Goal: Task Accomplishment & Management: Complete application form

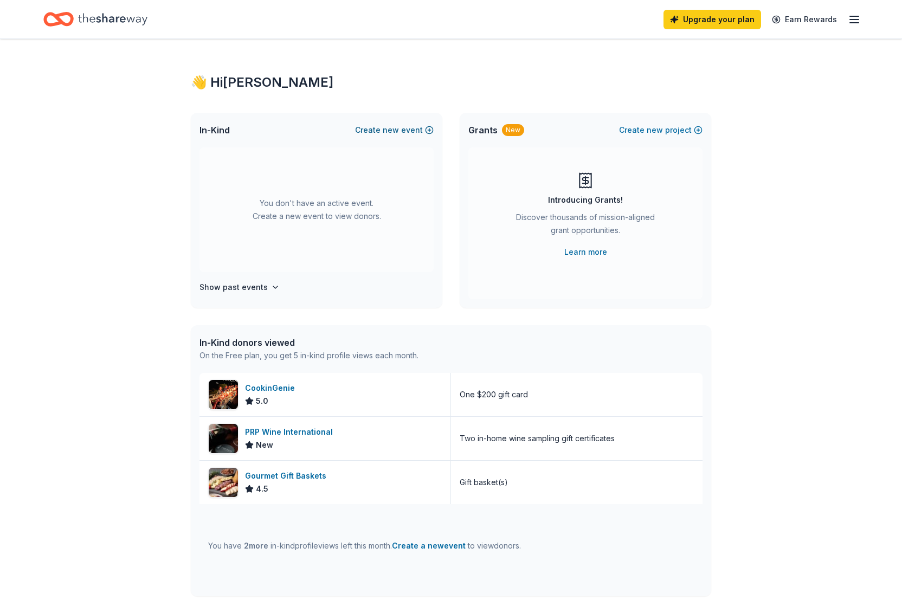
click at [399, 132] on span "new" at bounding box center [391, 130] width 16 height 13
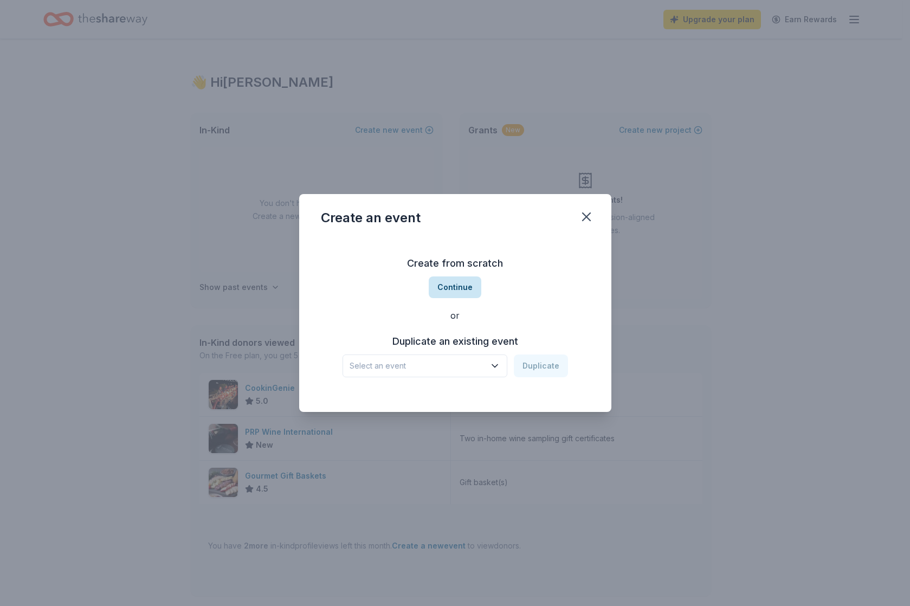
click at [452, 286] on button "Continue" at bounding box center [455, 288] width 53 height 22
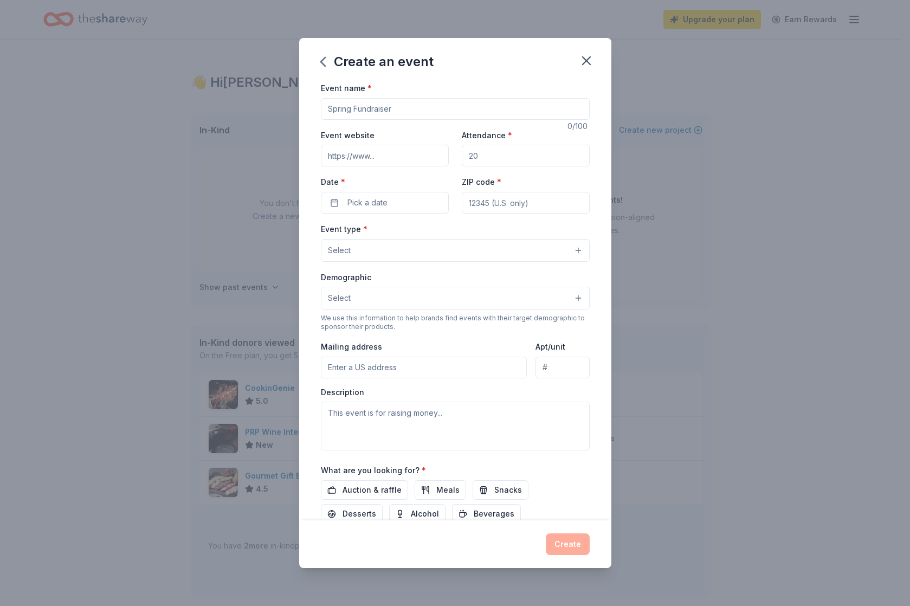
click at [400, 106] on input "Event name *" at bounding box center [455, 109] width 269 height 22
click at [428, 108] on input "[MEDICAL_DATA] Buddies 15th Anniversay Celebration" at bounding box center [455, 109] width 269 height 22
click at [439, 110] on input "[MEDICAL_DATA] Buddies 15th Anniversay Celebration" at bounding box center [455, 109] width 269 height 22
type input "[MEDICAL_DATA] Buddies 15th Anniversary Celebration"
click at [486, 153] on input "Attendance *" at bounding box center [526, 156] width 128 height 22
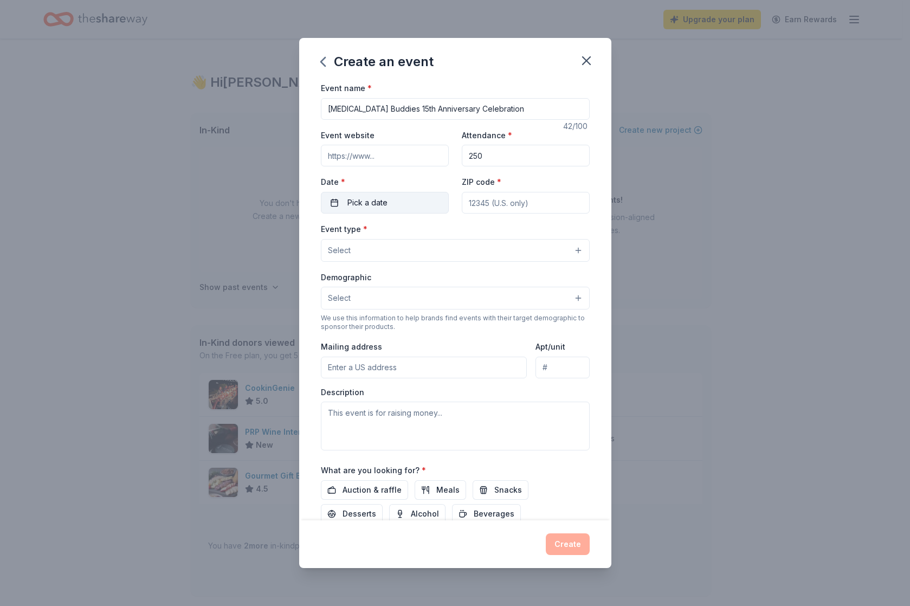
type input "250"
click at [396, 205] on button "Pick a date" at bounding box center [385, 203] width 128 height 22
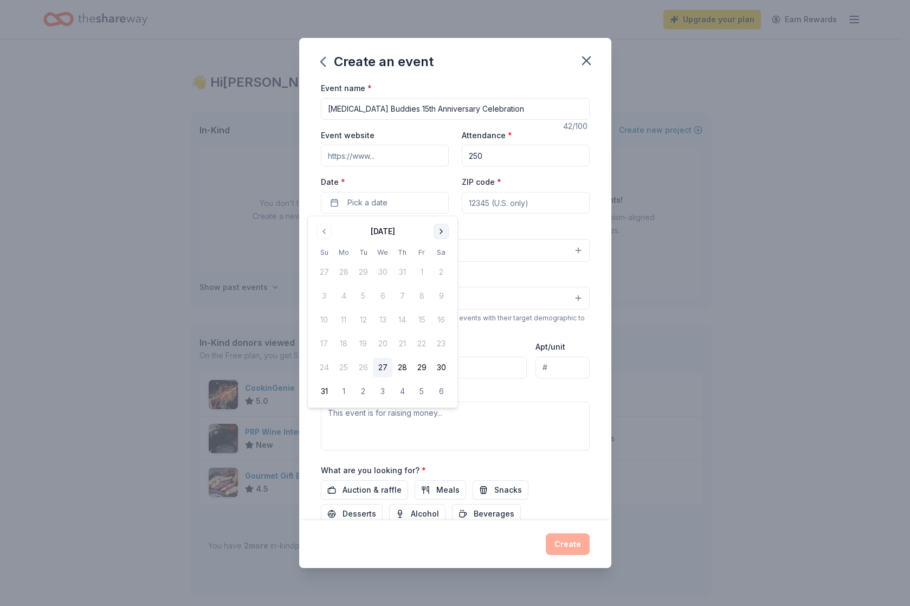
click at [440, 232] on button "Go to next month" at bounding box center [441, 231] width 15 height 15
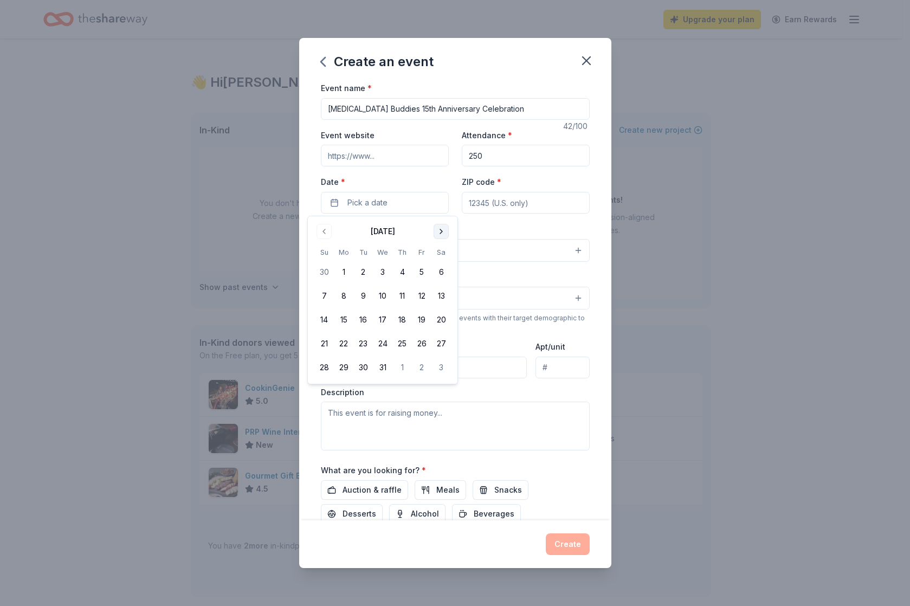
click at [440, 232] on button "Go to next month" at bounding box center [441, 231] width 15 height 15
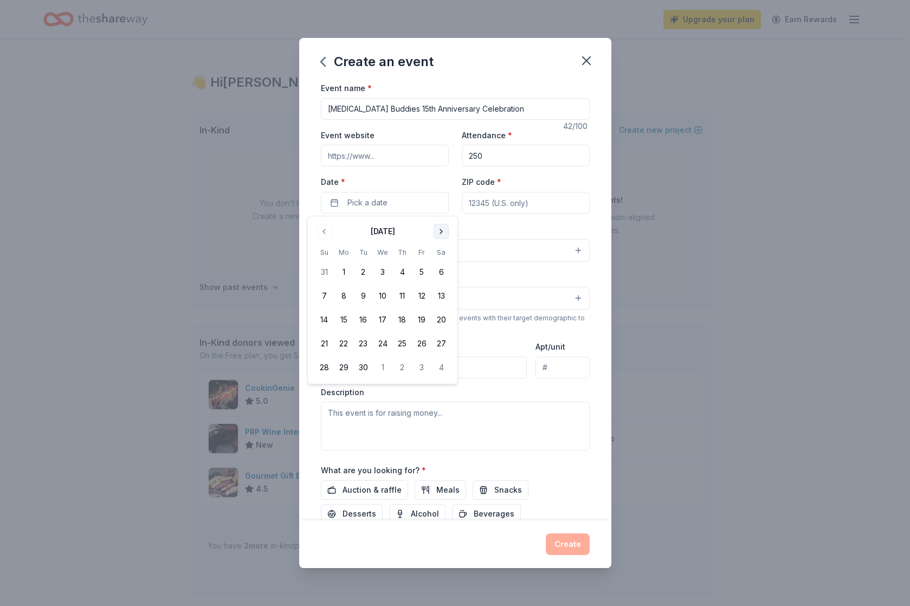
click at [440, 232] on button "Go to next month" at bounding box center [441, 231] width 15 height 15
click at [444, 344] on button "22" at bounding box center [442, 344] width 20 height 20
click at [481, 200] on input "ZIP code *" at bounding box center [526, 203] width 128 height 22
type input "47714"
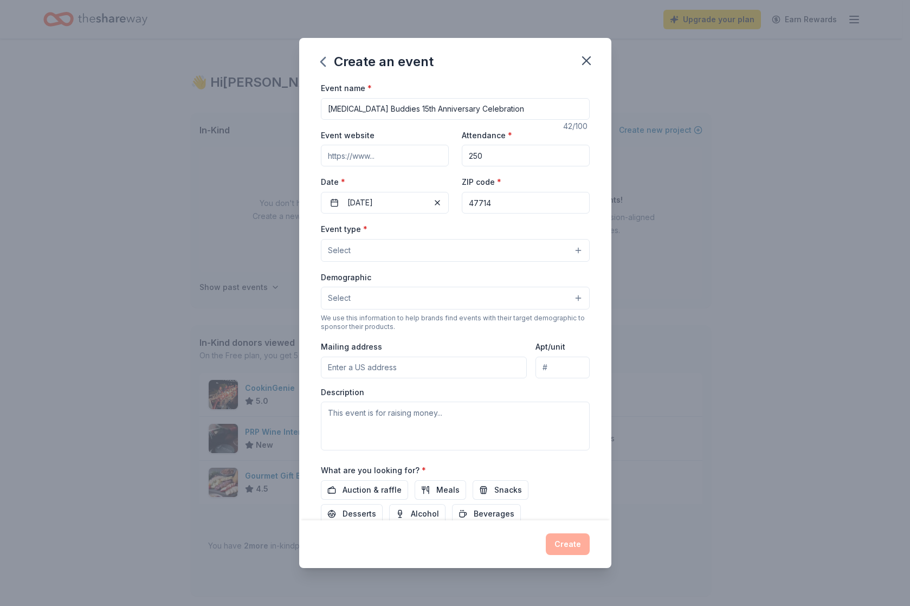
click at [628, 196] on div "Create an event Event name * [MEDICAL_DATA] Buddies 15th Anniversary Celebratio…" at bounding box center [455, 303] width 910 height 606
click at [423, 255] on button "Select" at bounding box center [455, 250] width 269 height 23
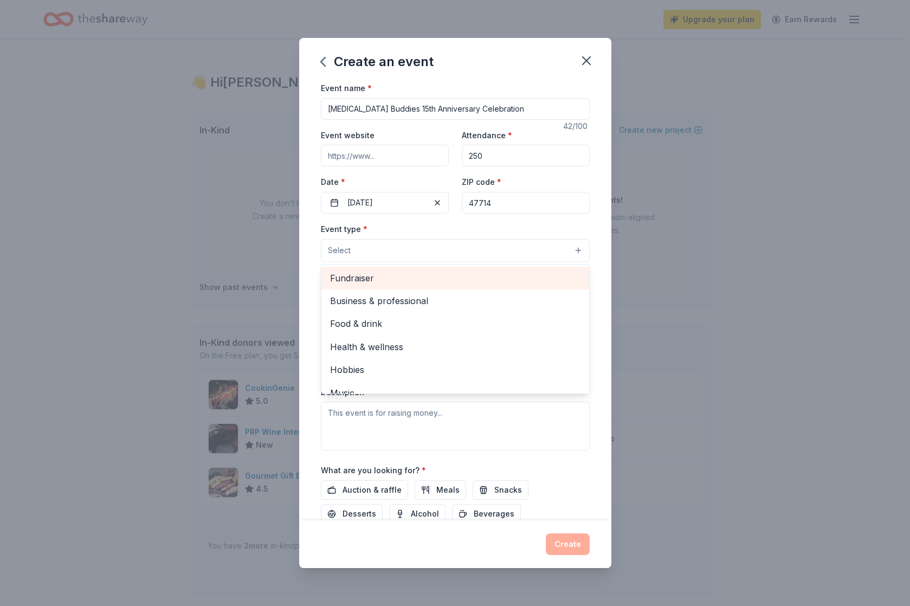
click at [447, 284] on span "Fundraiser" at bounding box center [455, 278] width 251 height 14
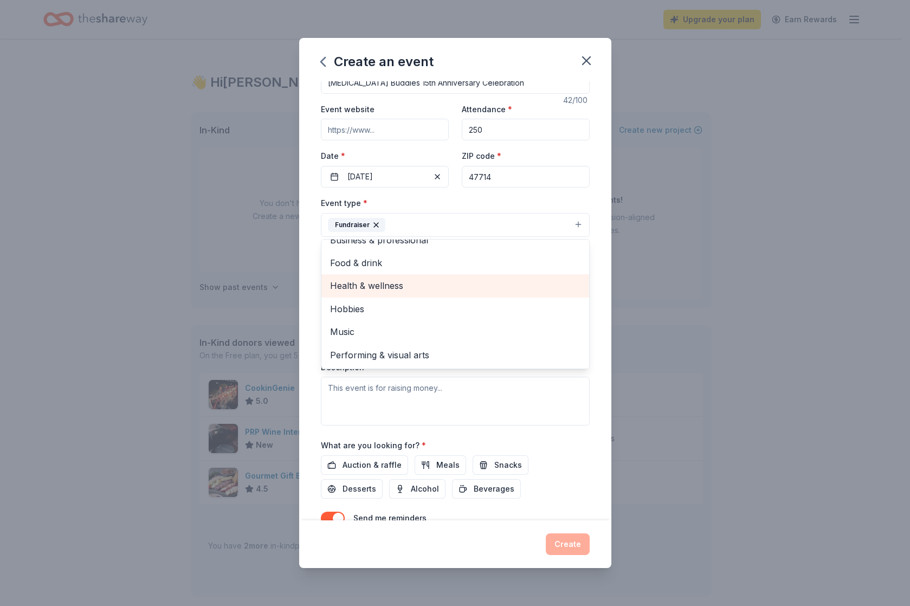
scroll to position [80, 0]
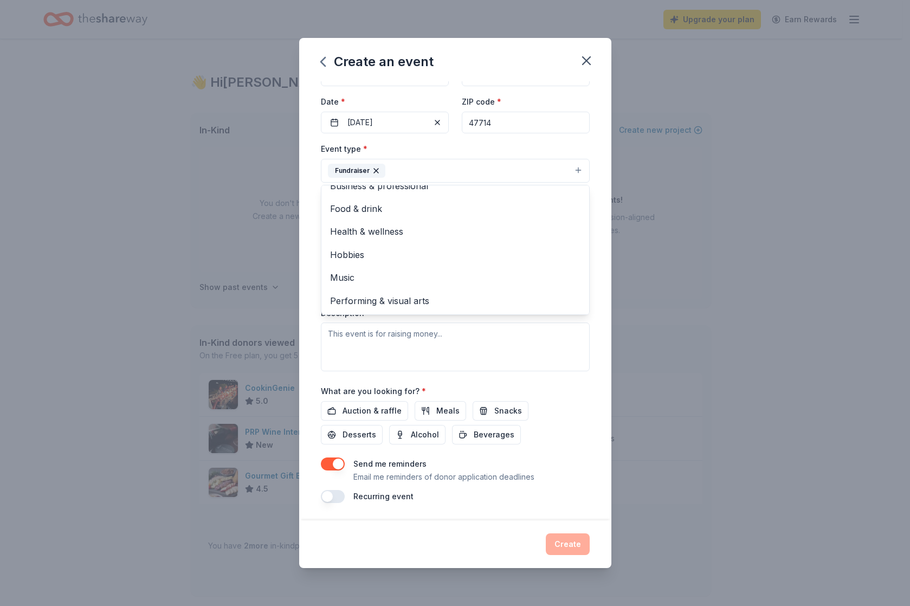
click at [591, 285] on div "Event name * [MEDICAL_DATA] Buddies 15th Anniversary Celebration 42 /100 Event …" at bounding box center [455, 300] width 312 height 439
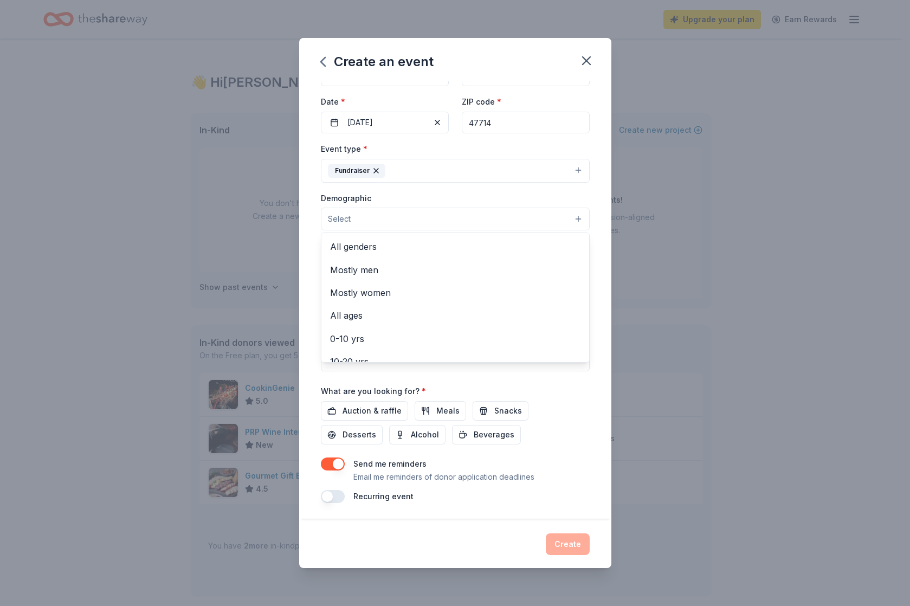
click at [401, 219] on button "Select" at bounding box center [455, 219] width 269 height 23
click at [376, 248] on span "All genders" at bounding box center [455, 247] width 251 height 14
click at [410, 292] on span "All ages" at bounding box center [455, 294] width 251 height 14
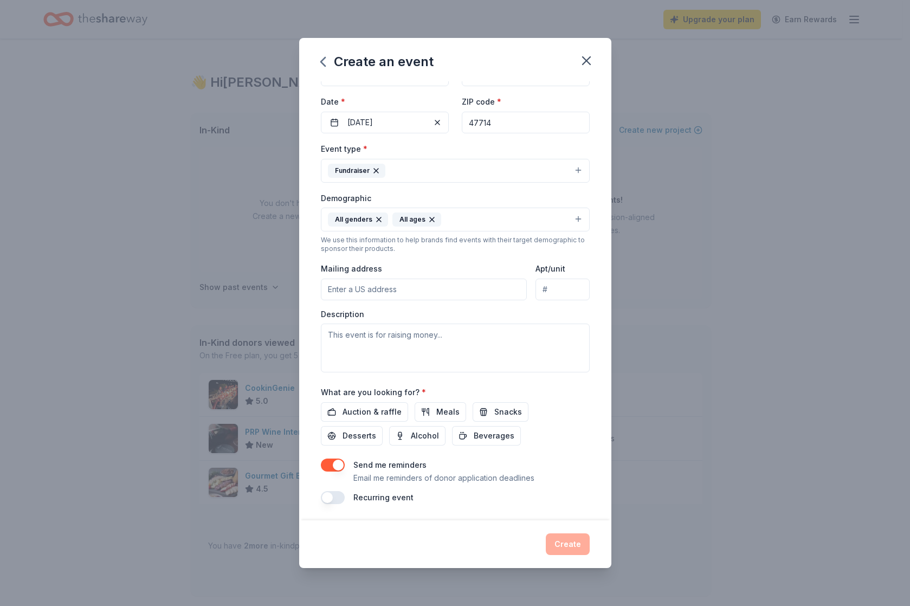
click at [429, 221] on icon "button" at bounding box center [432, 219] width 9 height 9
click at [416, 224] on button "All genders" at bounding box center [455, 220] width 269 height 24
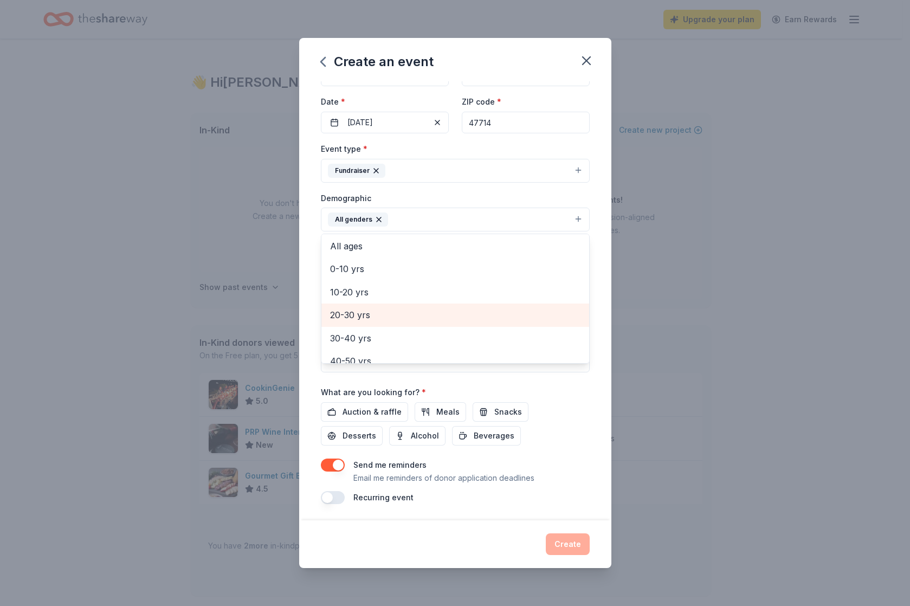
scroll to position [63, 0]
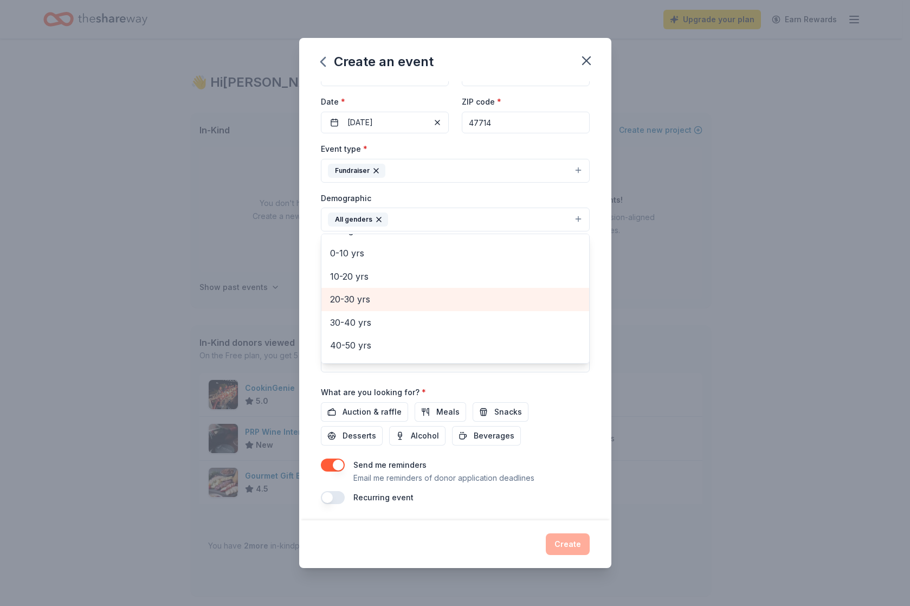
click at [353, 298] on span "20-30 yrs" at bounding box center [455, 299] width 251 height 14
click at [351, 304] on span "30-40 yrs" at bounding box center [455, 299] width 251 height 14
click at [351, 304] on span "40-50 yrs" at bounding box center [455, 299] width 251 height 14
click at [351, 306] on span "50-60 yrs" at bounding box center [455, 299] width 251 height 14
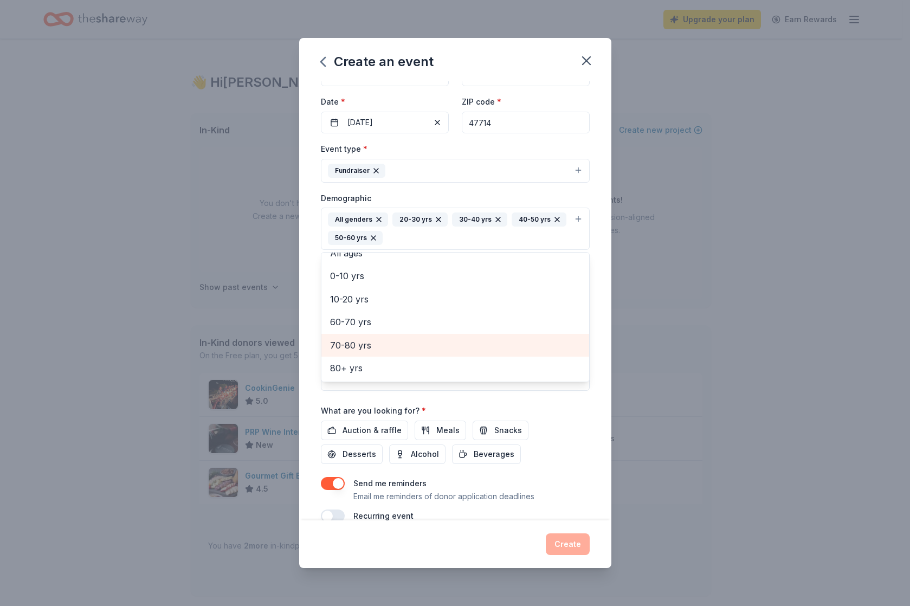
click at [354, 341] on span "70-80 yrs" at bounding box center [455, 345] width 251 height 14
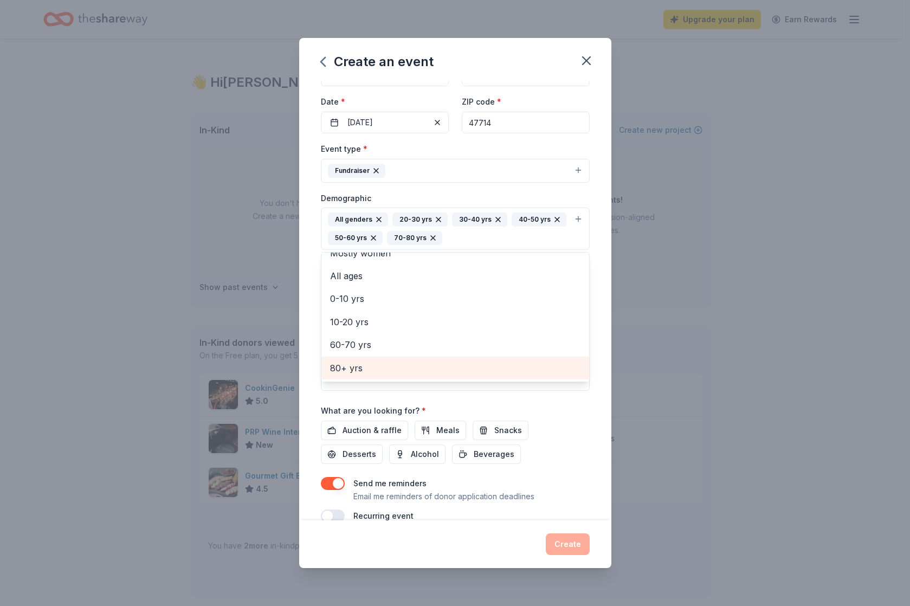
click at [344, 371] on span "80+ yrs" at bounding box center [455, 368] width 251 height 14
click at [590, 345] on div "Event name * [MEDICAL_DATA] Buddies 15th Anniversary Celebration 42 /100 Event …" at bounding box center [455, 300] width 312 height 439
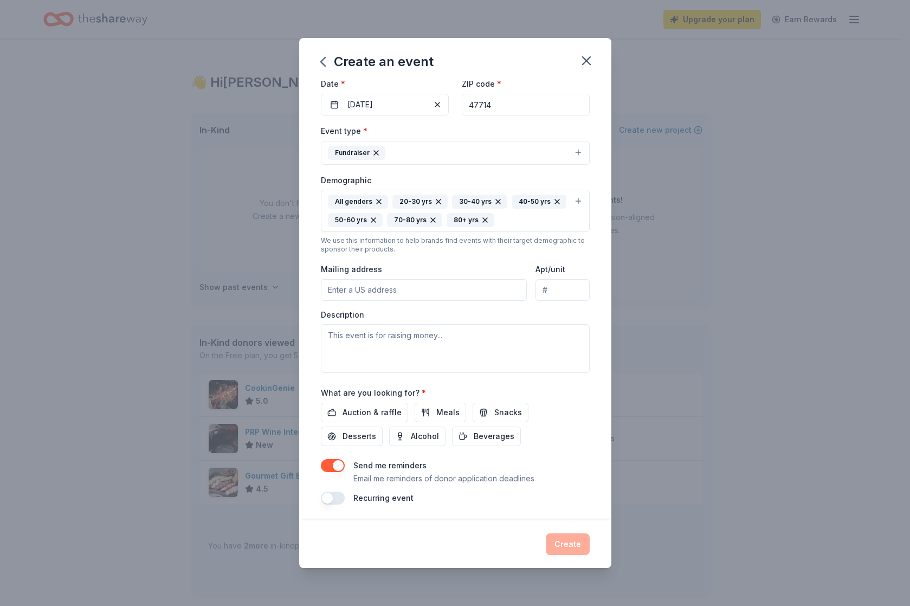
scroll to position [100, 0]
click at [411, 282] on input "Mailing address" at bounding box center [424, 289] width 207 height 22
type input "[STREET_ADDRESS]"
type input "suite 118"
click at [475, 345] on textarea at bounding box center [455, 347] width 269 height 49
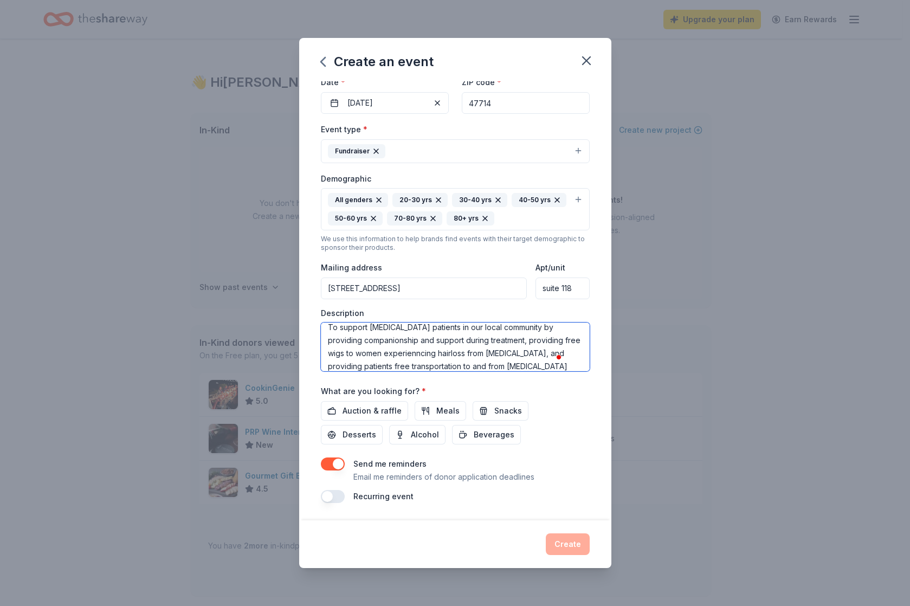
scroll to position [20, 0]
click at [540, 352] on textarea "To support [MEDICAL_DATA] patients in our local community by providing companio…" at bounding box center [455, 347] width 269 height 49
click at [421, 337] on textarea "To support [MEDICAL_DATA] patients in our local community by providing companio…" at bounding box center [455, 347] width 269 height 49
click at [491, 363] on textarea "To support [MEDICAL_DATA] patients in our local community by providing companio…" at bounding box center [455, 347] width 269 height 49
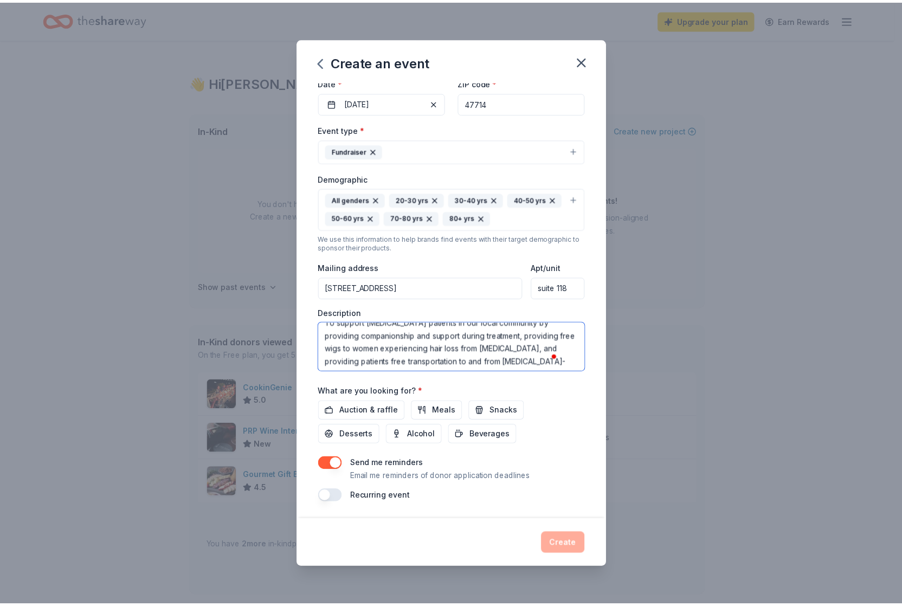
scroll to position [26, 0]
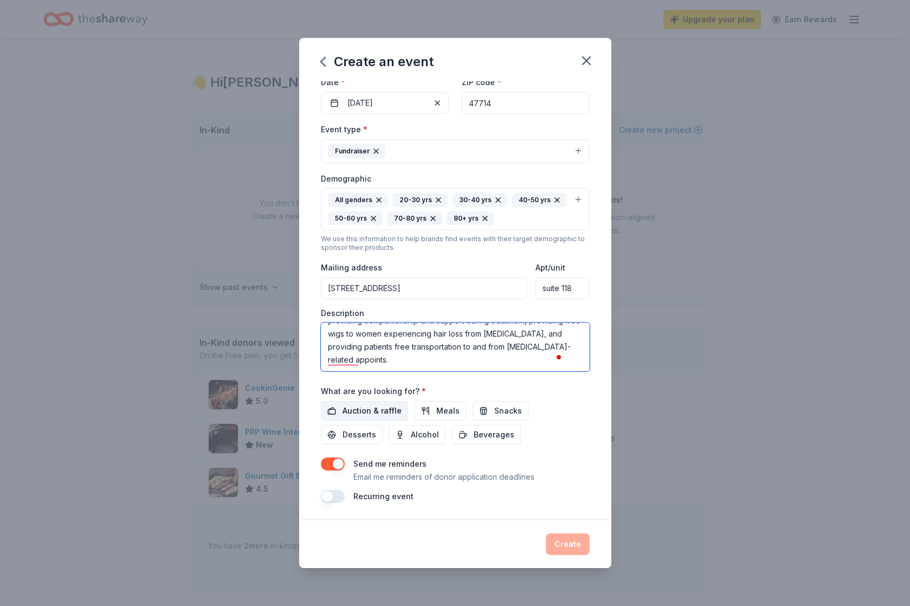
type textarea "To support [MEDICAL_DATA] patients in our local community by providing companio…"
click at [368, 410] on span "Auction & raffle" at bounding box center [372, 410] width 59 height 13
click at [570, 548] on button "Create" at bounding box center [568, 545] width 44 height 22
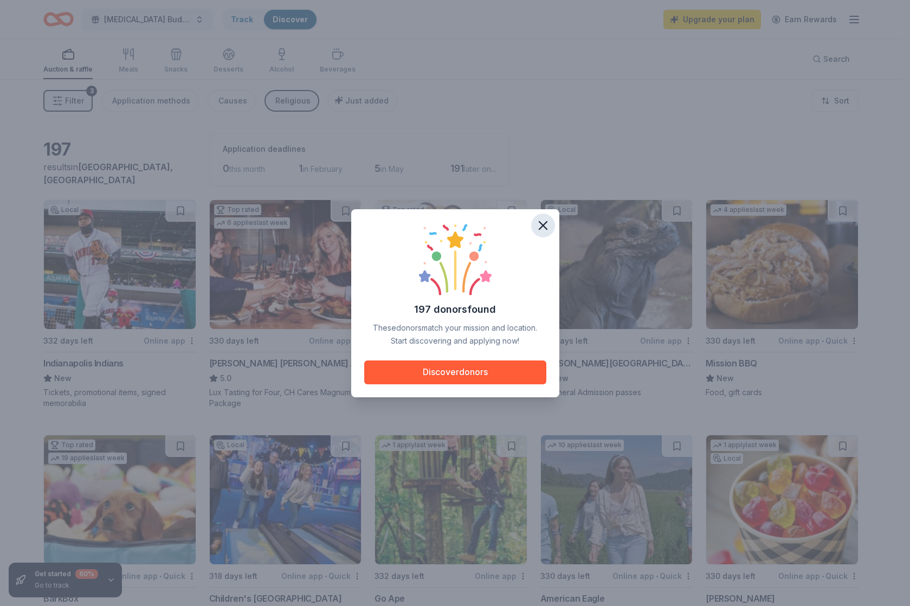
click at [547, 226] on icon "button" at bounding box center [543, 225] width 15 height 15
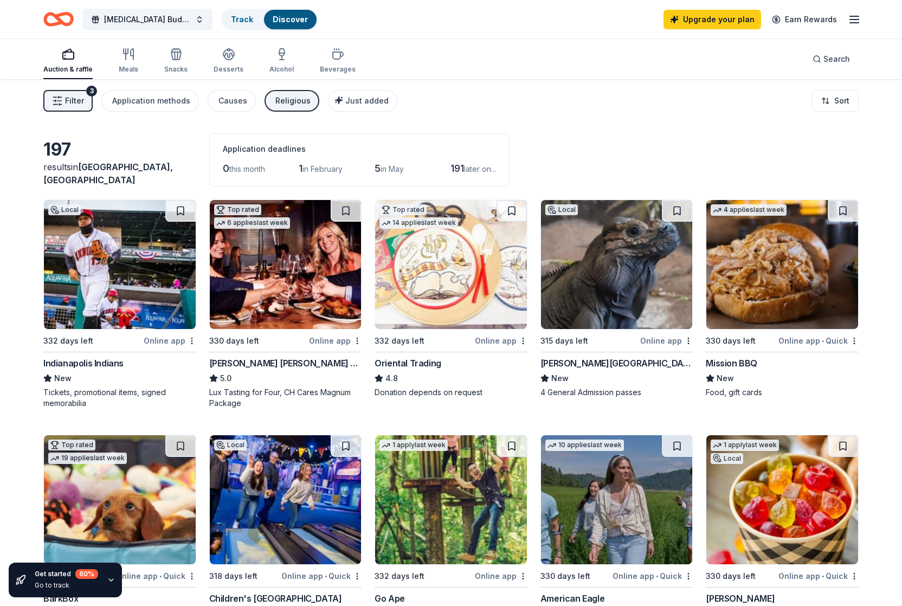
click at [297, 105] on div "Religious" at bounding box center [292, 100] width 35 height 13
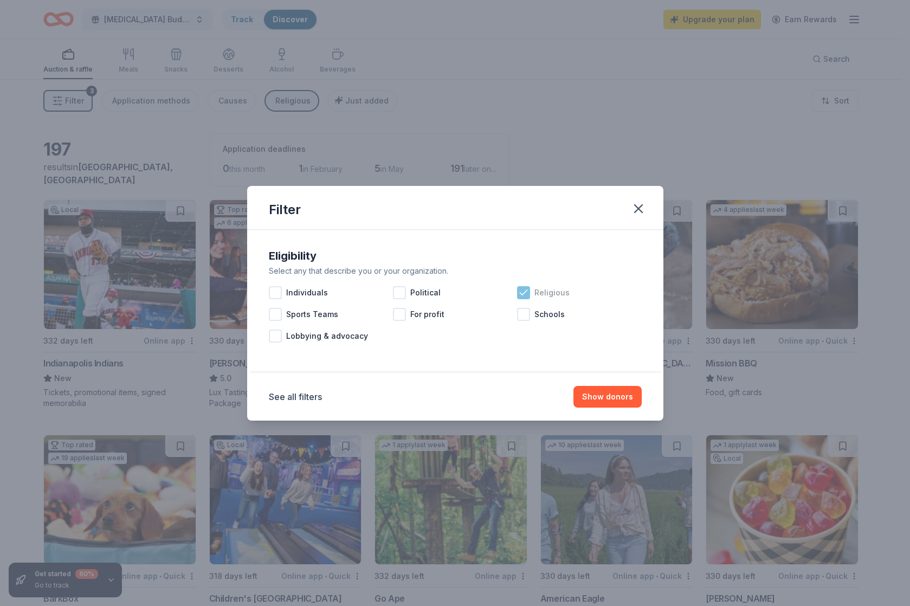
click at [523, 294] on icon at bounding box center [523, 292] width 7 height 5
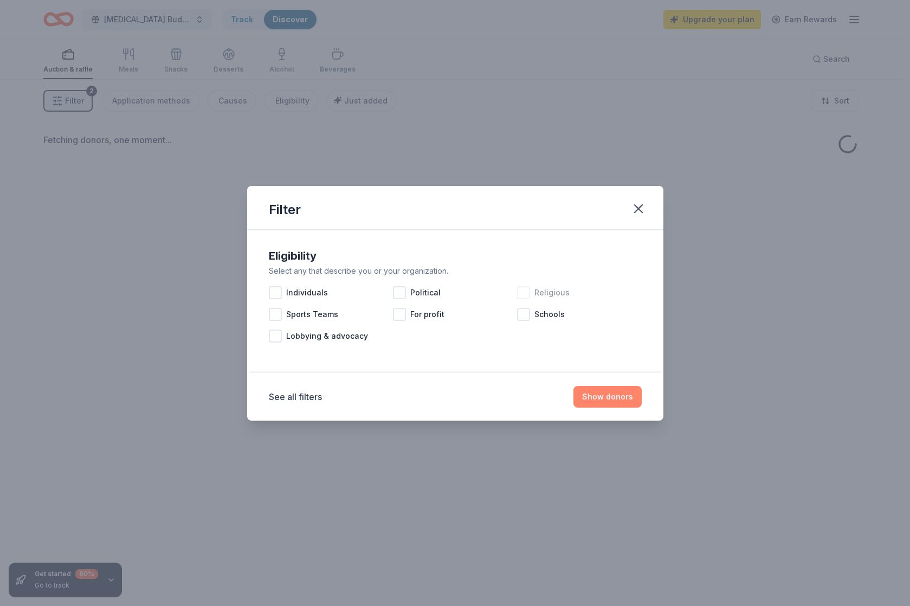
click at [608, 400] on button "Show donors" at bounding box center [608, 397] width 68 height 22
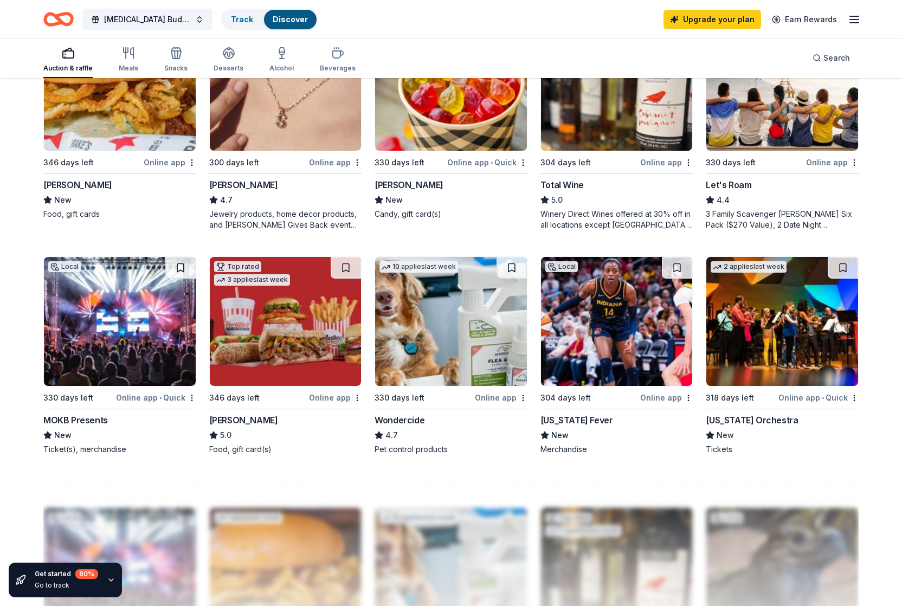
scroll to position [406, 0]
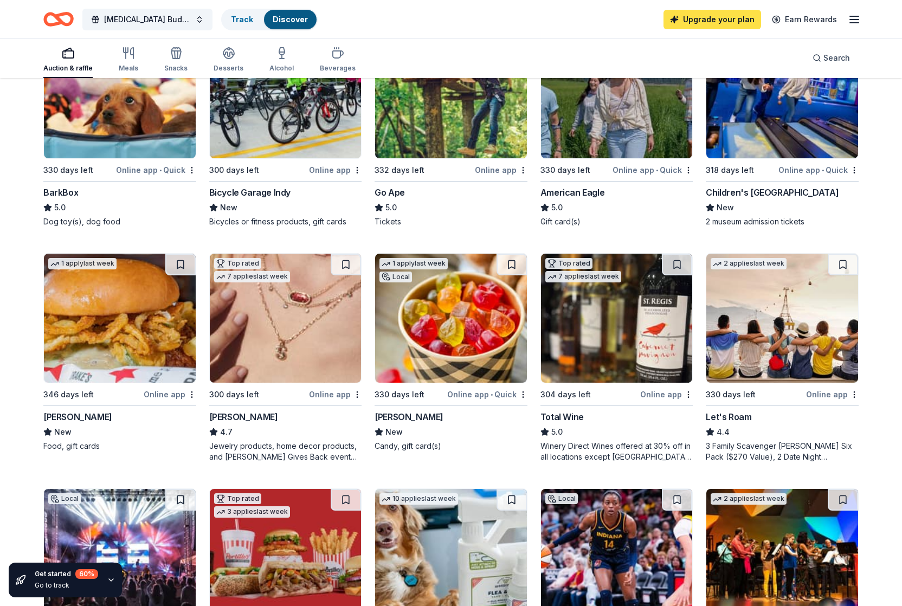
click at [729, 23] on link "Upgrade your plan" at bounding box center [713, 20] width 98 height 20
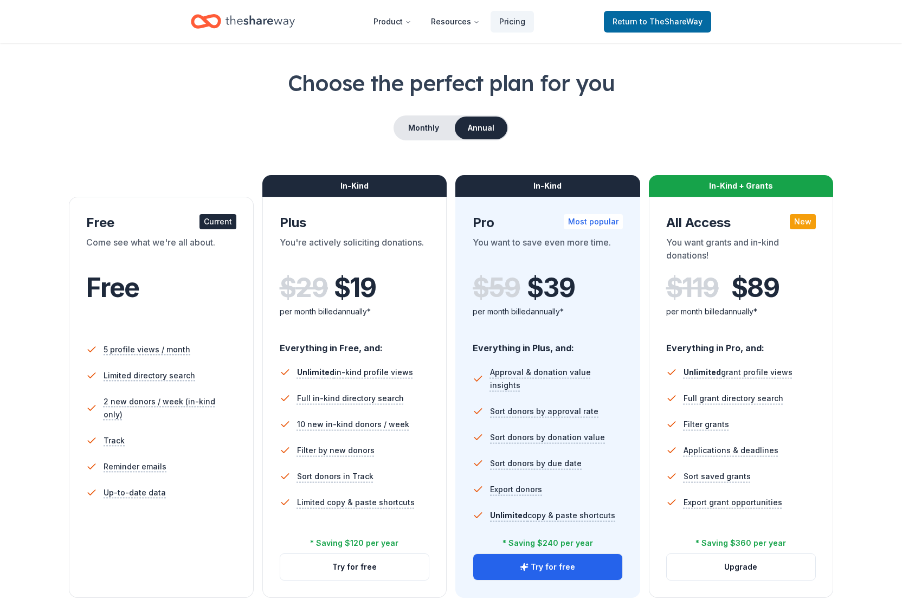
scroll to position [53, 0]
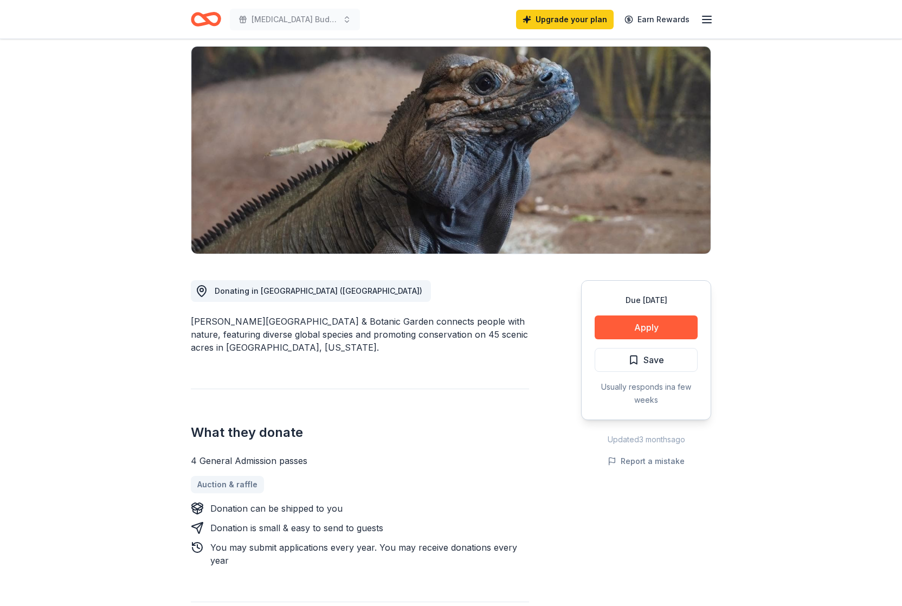
scroll to position [94, 0]
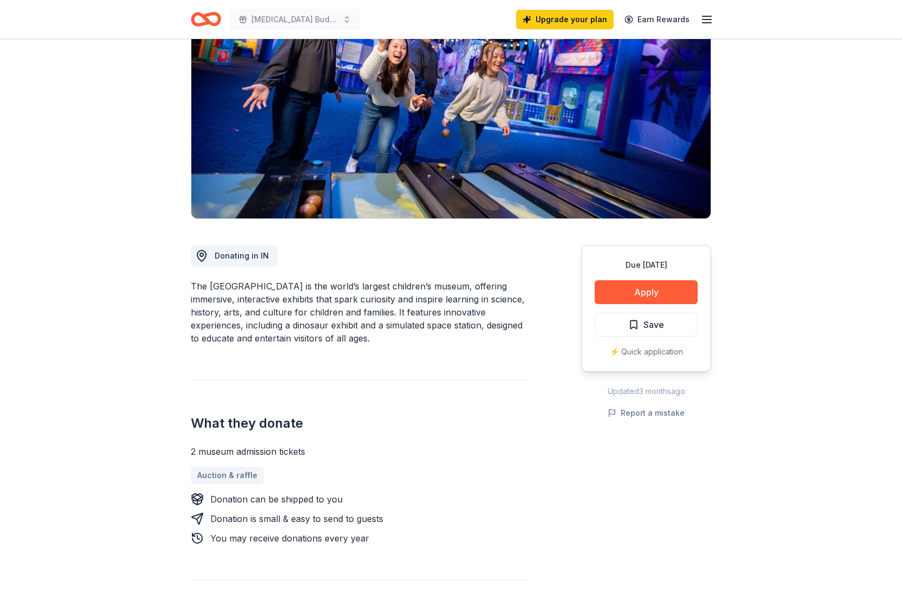
scroll to position [112, 0]
